Goal: Transaction & Acquisition: Purchase product/service

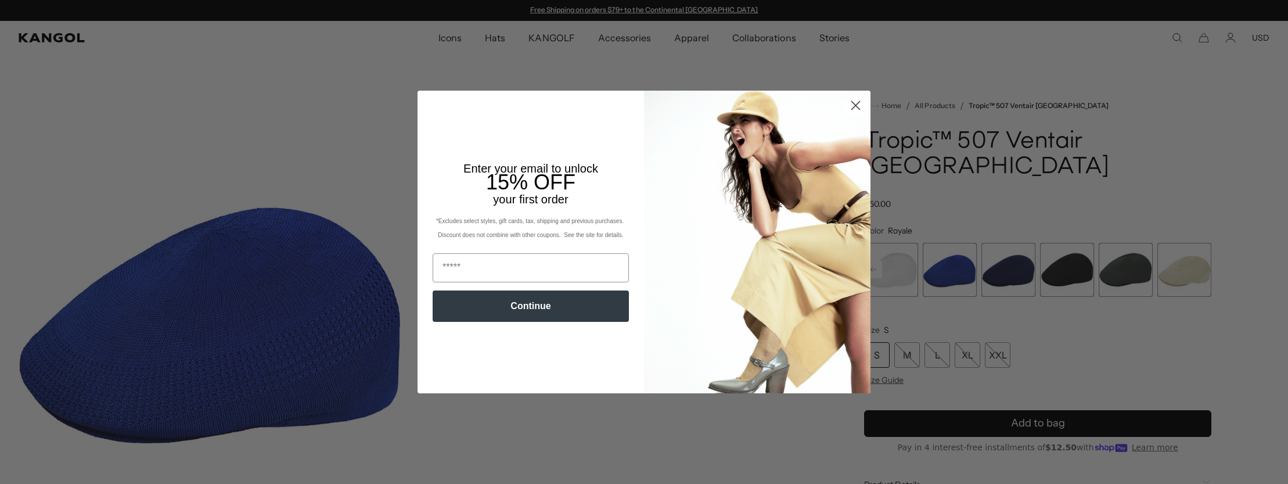
click at [856, 107] on circle "Close dialog" at bounding box center [855, 105] width 19 height 19
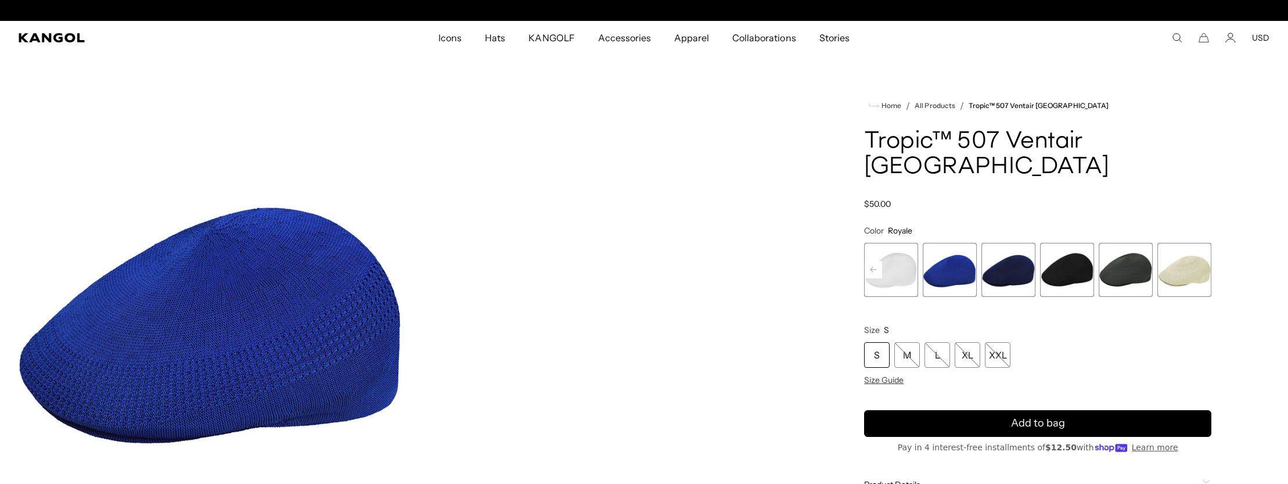
scroll to position [0, 239]
click at [934, 243] on span "3 of 7" at bounding box center [949, 270] width 54 height 54
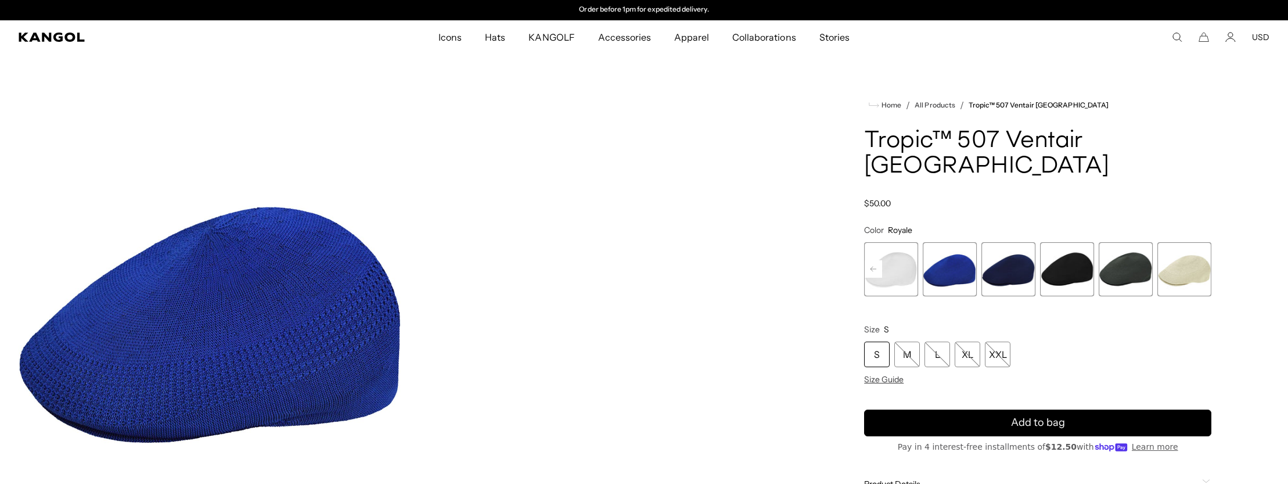
scroll to position [67, 0]
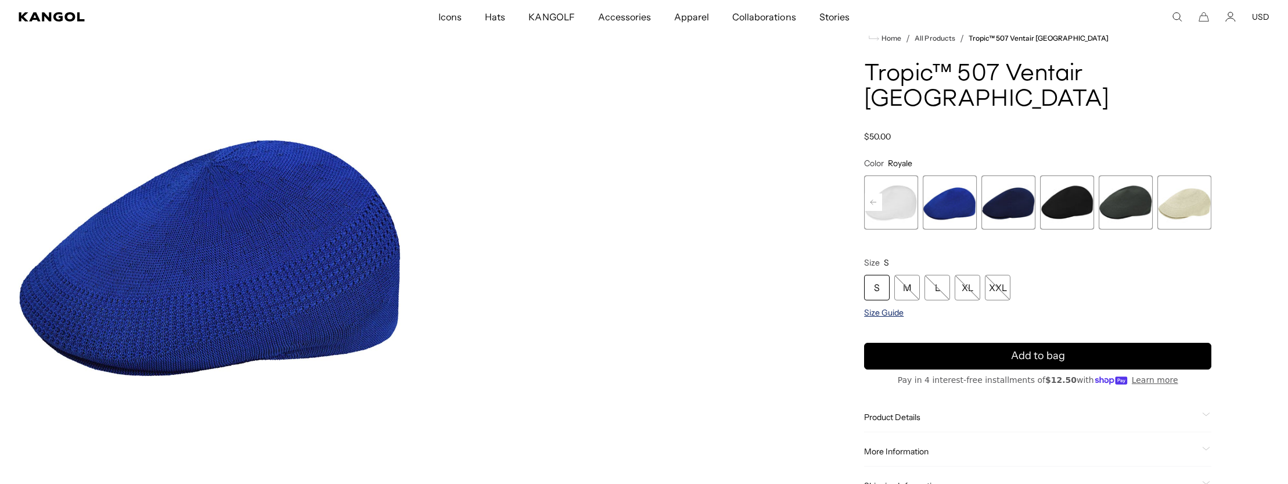
click at [888, 307] on span "Size Guide" at bounding box center [883, 312] width 39 height 10
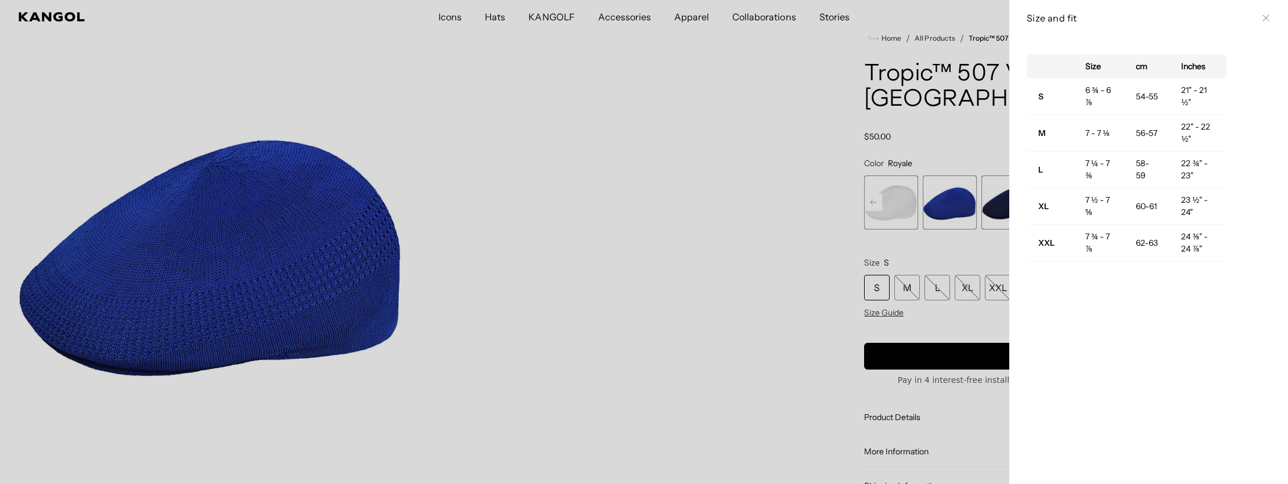
scroll to position [0, 0]
click at [666, 282] on div at bounding box center [644, 242] width 1288 height 484
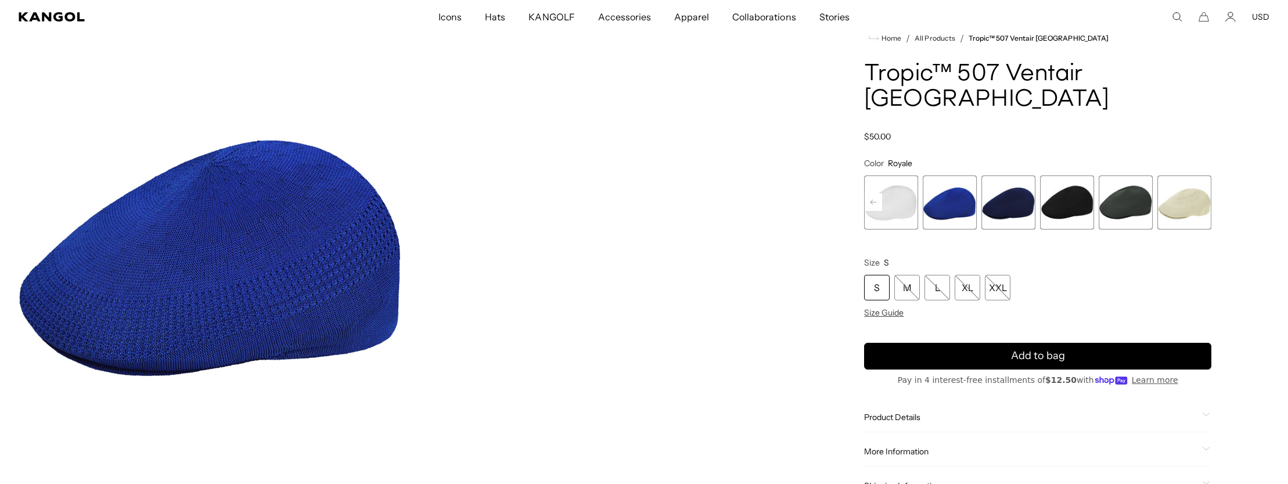
click at [960, 188] on span "3 of 7" at bounding box center [949, 202] width 54 height 54
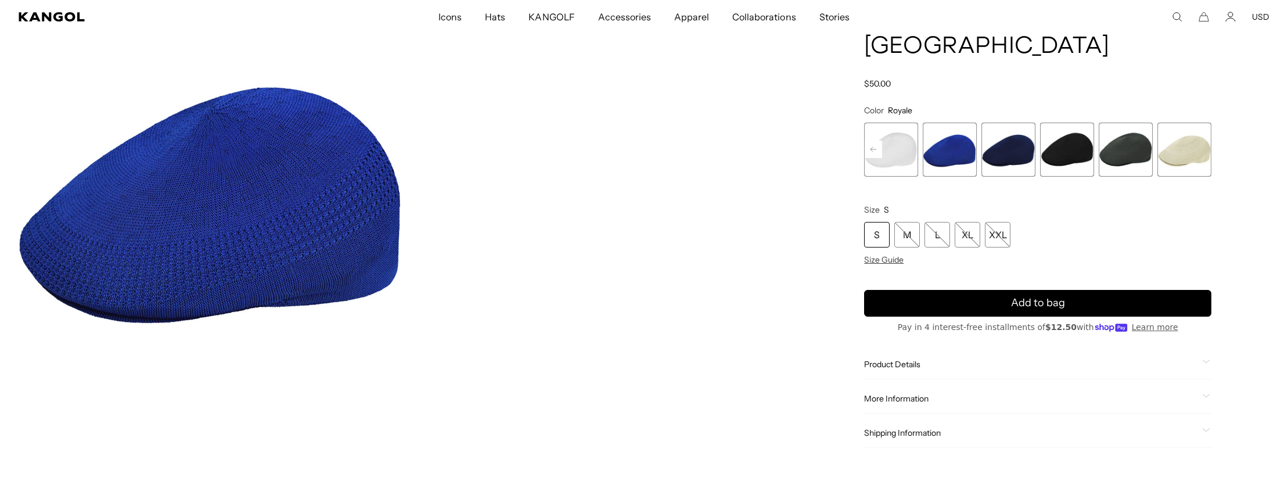
scroll to position [0, 239]
click at [896, 427] on span "Shipping Information" at bounding box center [1030, 432] width 333 height 10
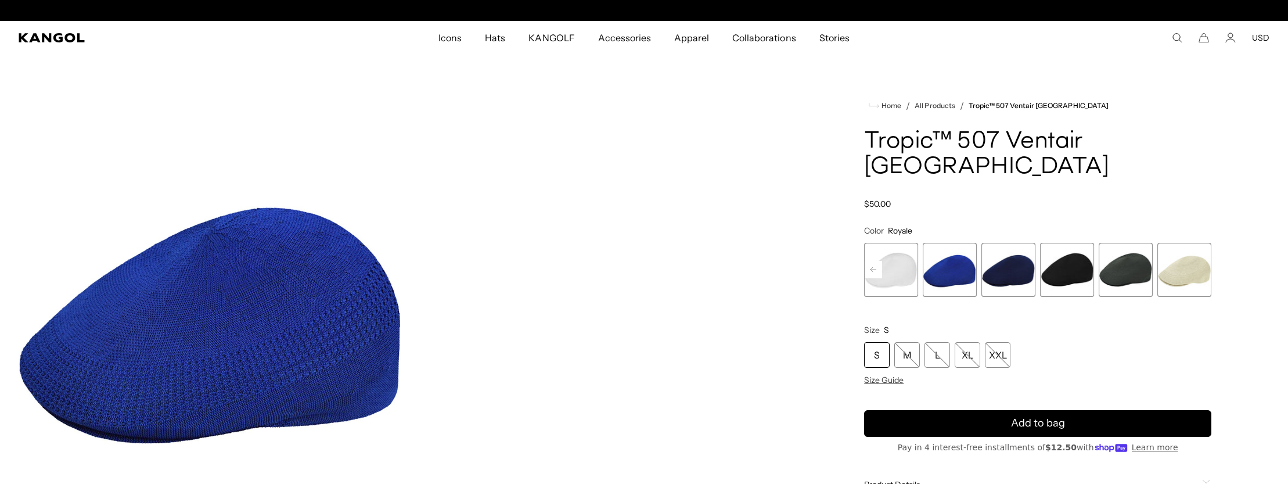
scroll to position [0, 0]
click at [948, 251] on span "3 of 7" at bounding box center [949, 270] width 54 height 54
click at [1018, 243] on span "4 of 7" at bounding box center [1008, 270] width 54 height 54
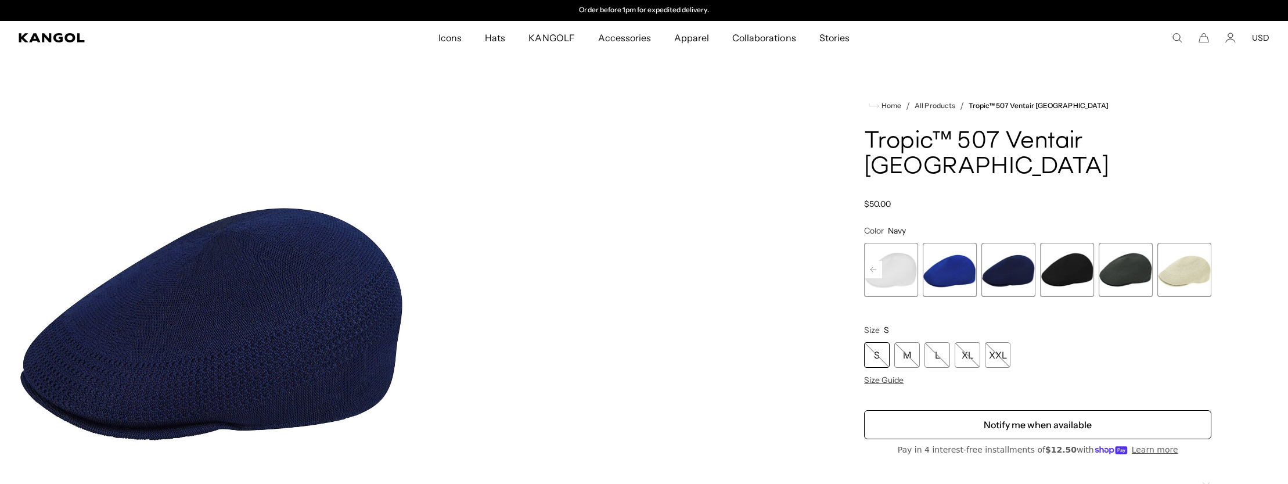
click at [1066, 243] on span "5 of 7" at bounding box center [1067, 270] width 54 height 54
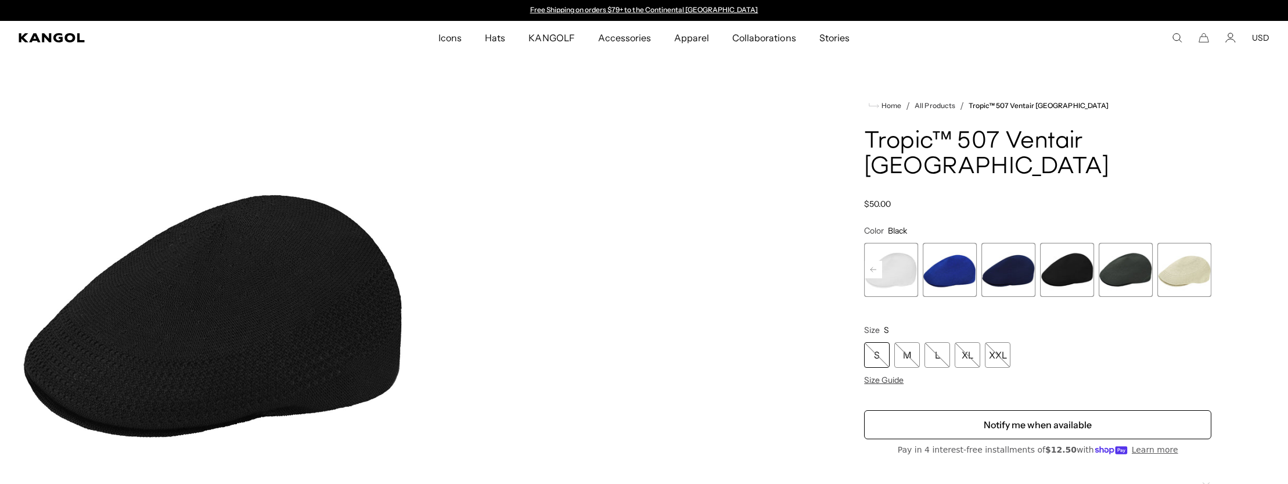
click at [1119, 243] on span "6 of 7" at bounding box center [1125, 270] width 54 height 54
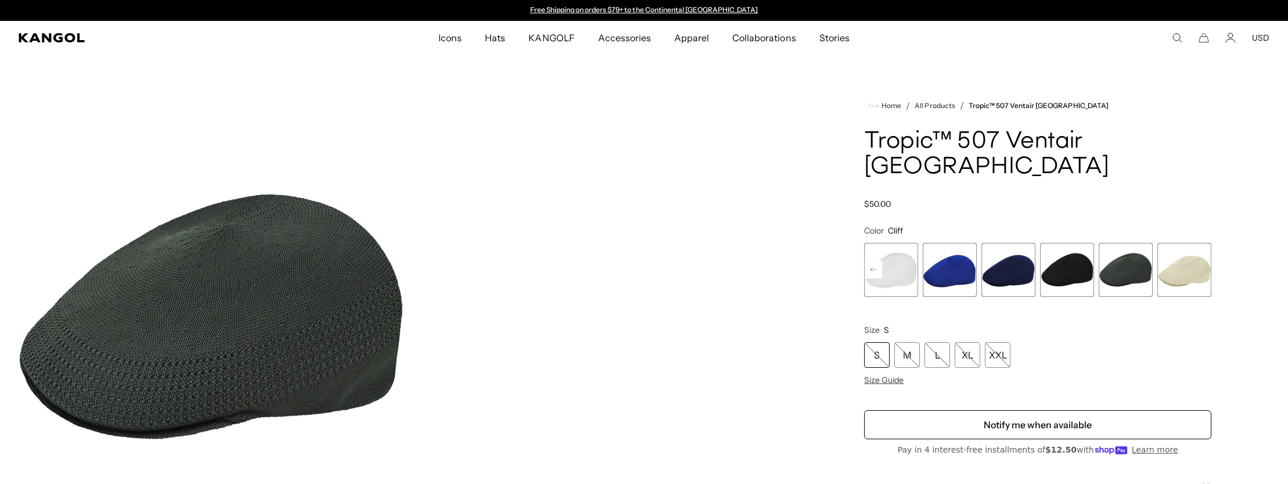
click at [1174, 243] on span "7 of 7" at bounding box center [1184, 270] width 54 height 54
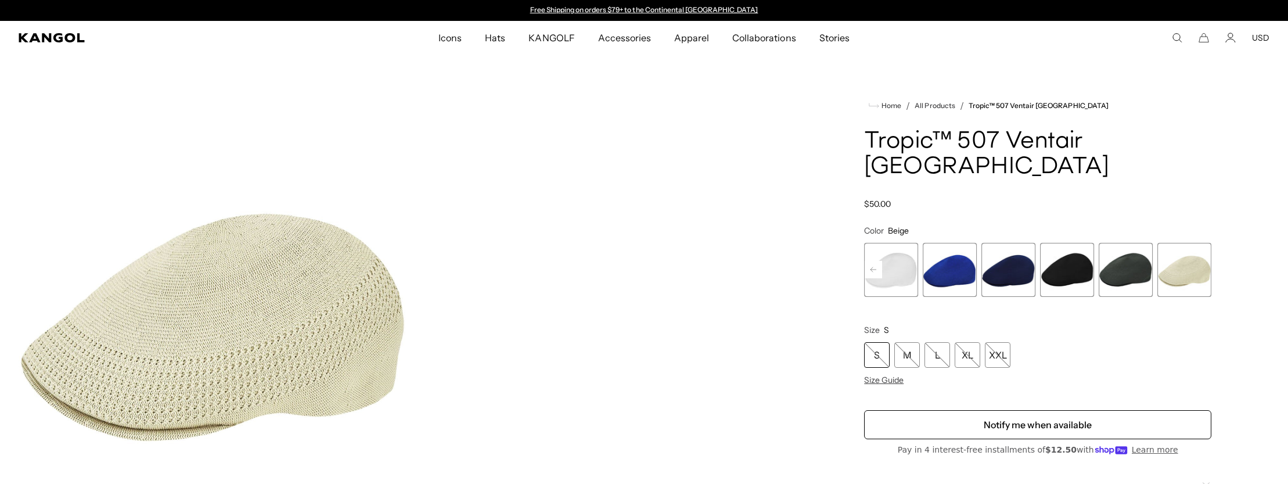
click at [950, 254] on span "3 of 7" at bounding box center [949, 270] width 54 height 54
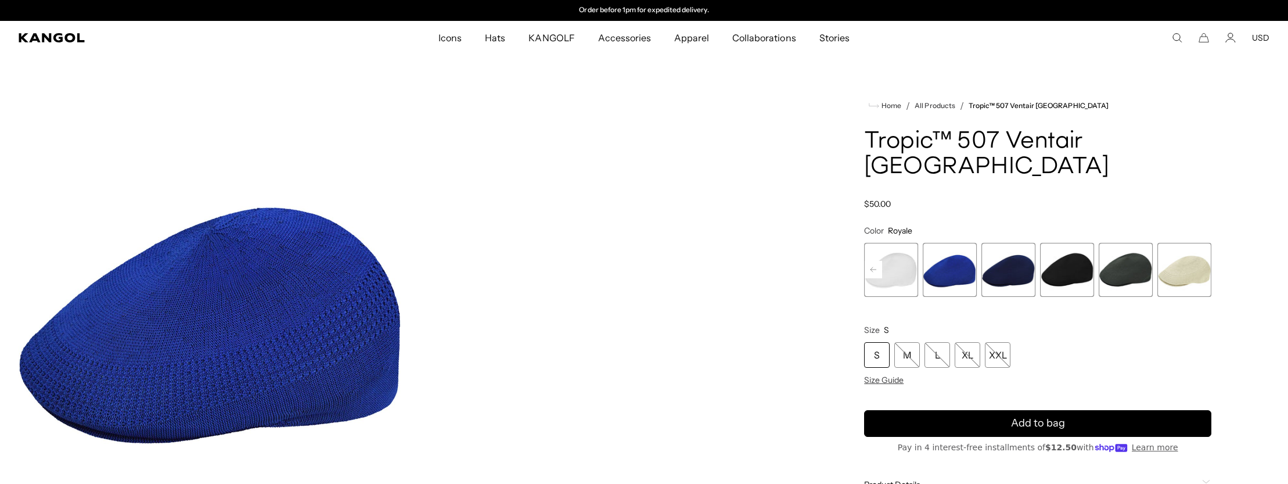
click at [883, 347] on div "S M L XL XXL Size Guide" at bounding box center [1037, 363] width 347 height 43
click at [881, 374] on span "Size Guide" at bounding box center [883, 379] width 39 height 10
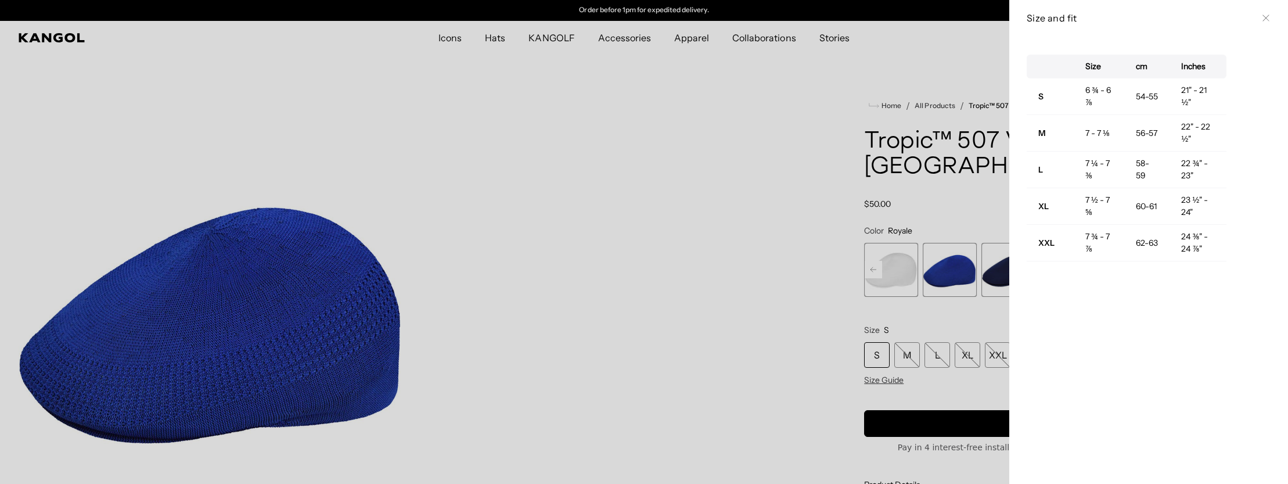
click at [819, 361] on div at bounding box center [644, 242] width 1288 height 484
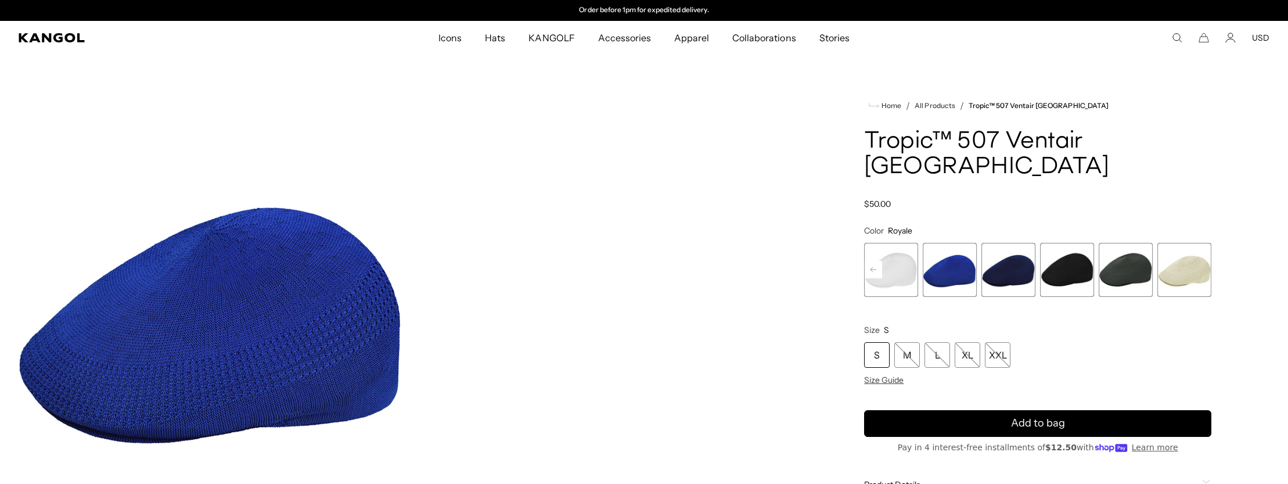
click at [952, 243] on span "3 of 7" at bounding box center [949, 270] width 54 height 54
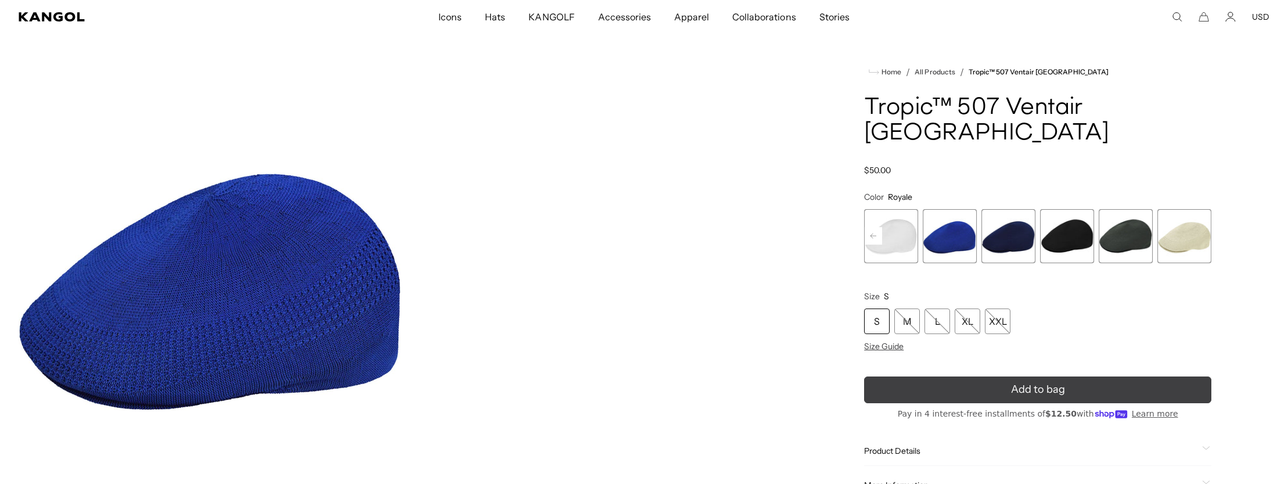
scroll to position [0, 0]
click at [1041, 380] on icon "submit" at bounding box center [1038, 390] width 20 height 20
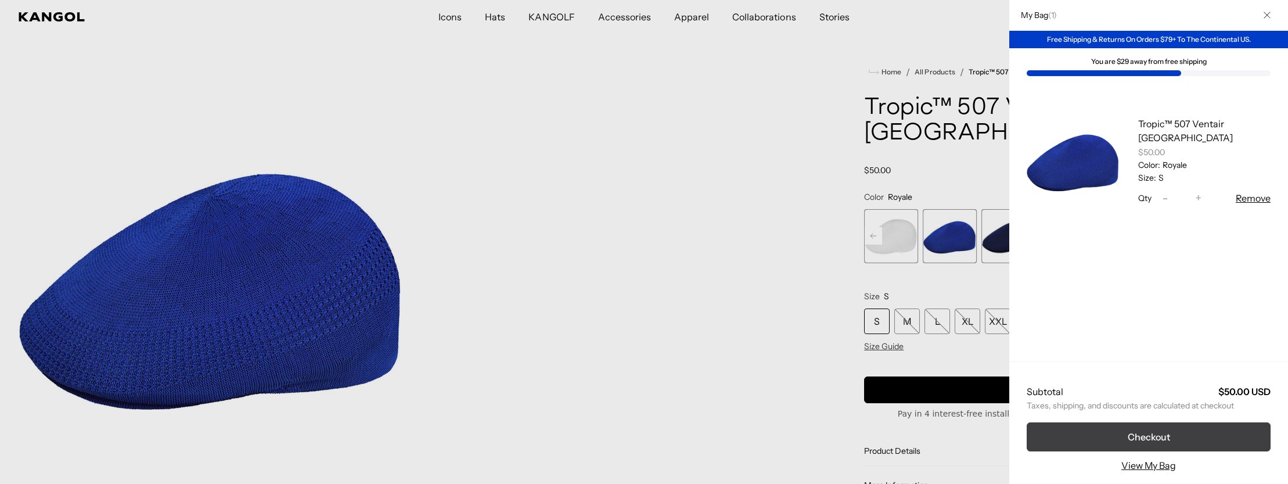
click at [1145, 436] on button "Checkout" at bounding box center [1148, 436] width 244 height 29
